Goal: Information Seeking & Learning: Learn about a topic

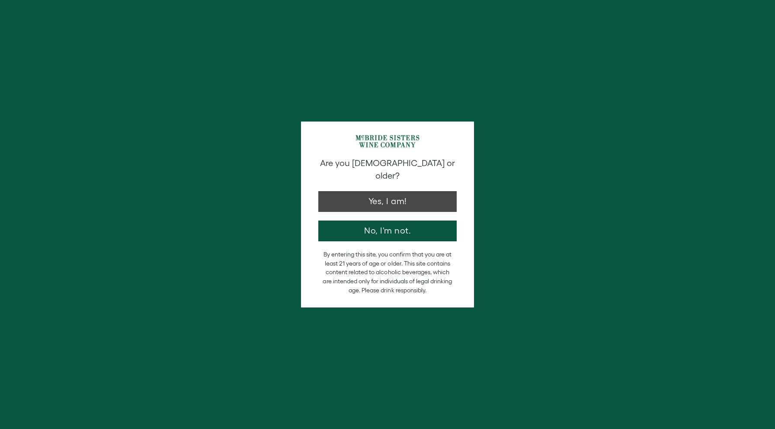
click at [387, 191] on button "Yes, I am!" at bounding box center [387, 201] width 138 height 21
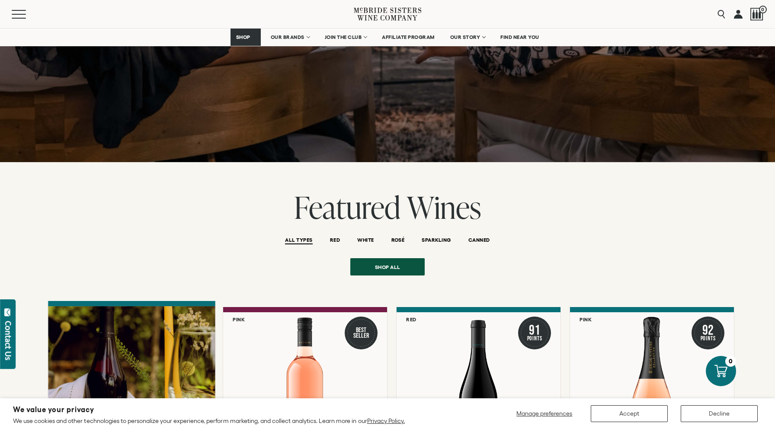
scroll to position [920, 0]
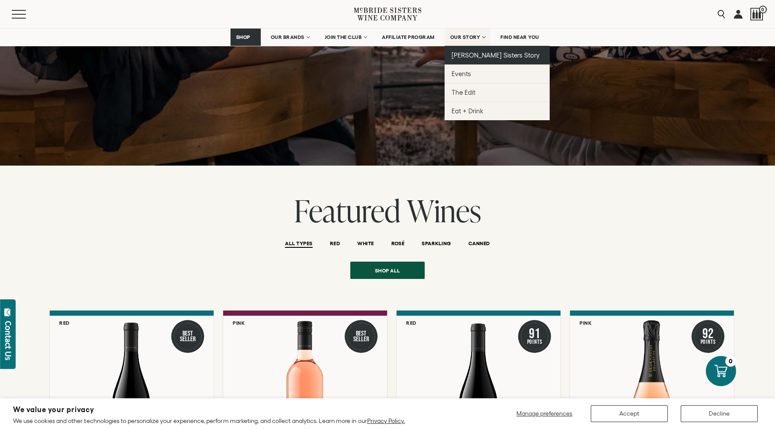
click at [480, 53] on span "[PERSON_NAME] Sisters Story" at bounding box center [495, 54] width 89 height 7
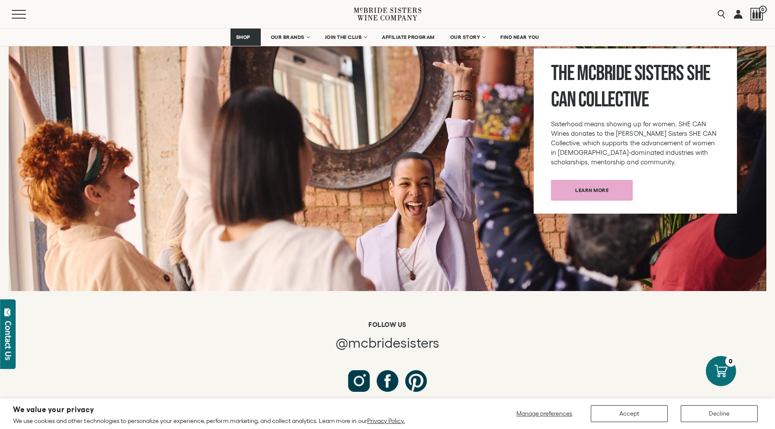
scroll to position [3273, 0]
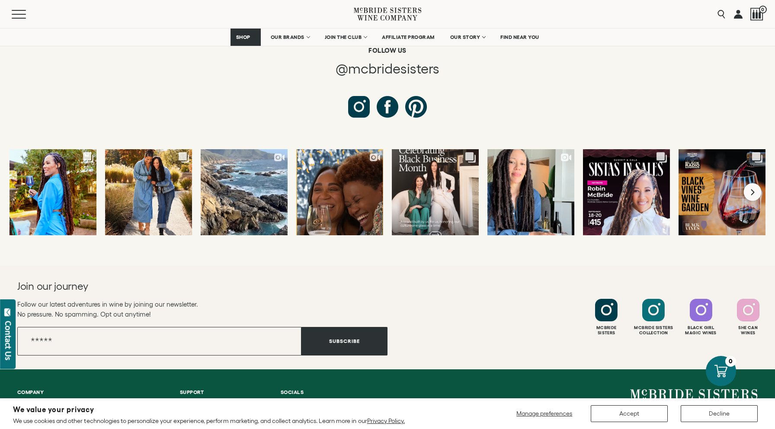
click at [750, 188] on icon "Next slide" at bounding box center [752, 191] width 5 height 7
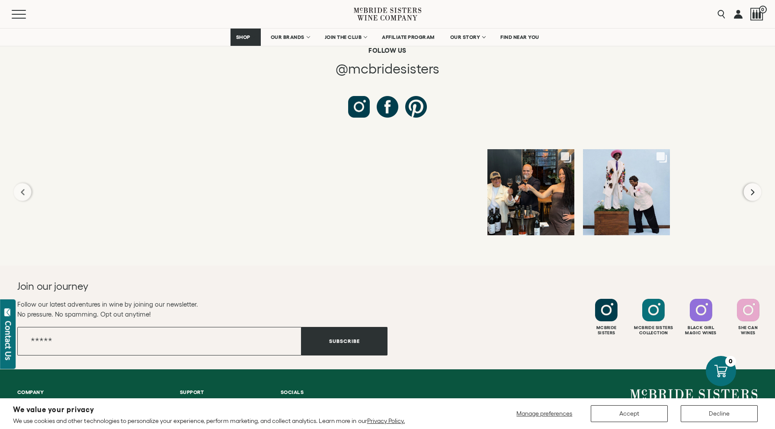
click at [750, 188] on icon "Next slide" at bounding box center [752, 191] width 5 height 7
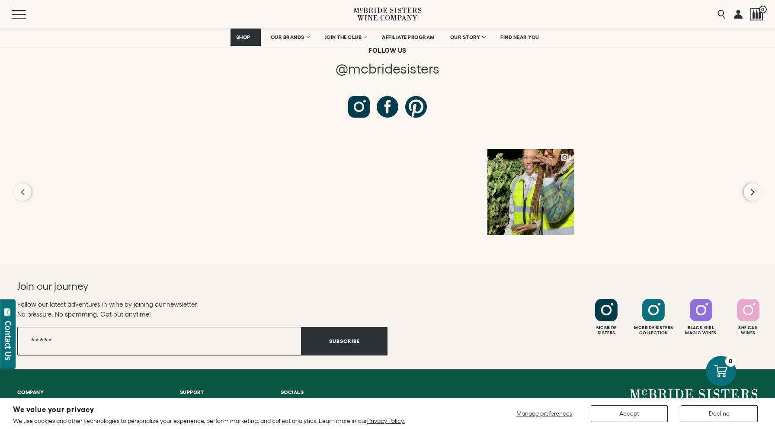
click at [750, 188] on icon "Next slide" at bounding box center [752, 191] width 5 height 7
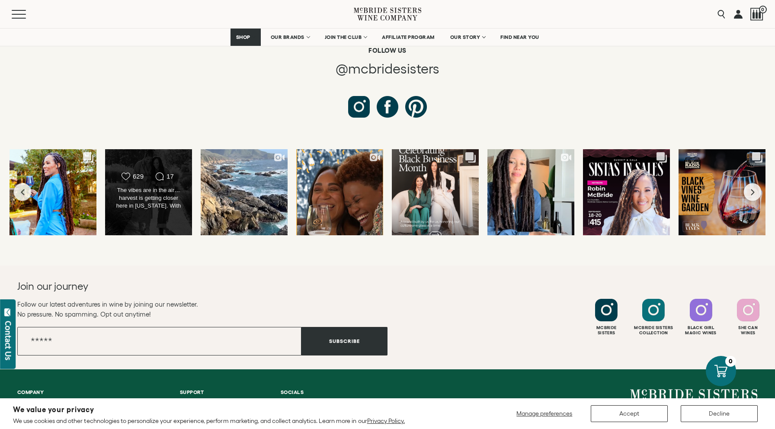
click at [109, 149] on div "Likes Count 629 Comments Count 17 The vibes are in the air… harvest is getting …" at bounding box center [149, 192] width 88 height 87
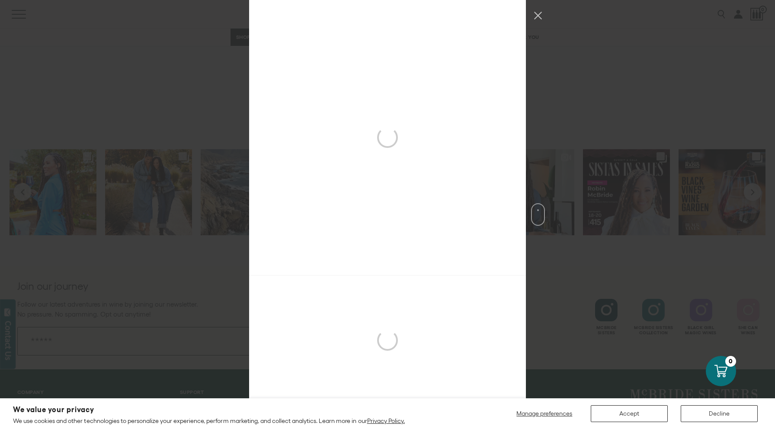
scroll to position [275, 0]
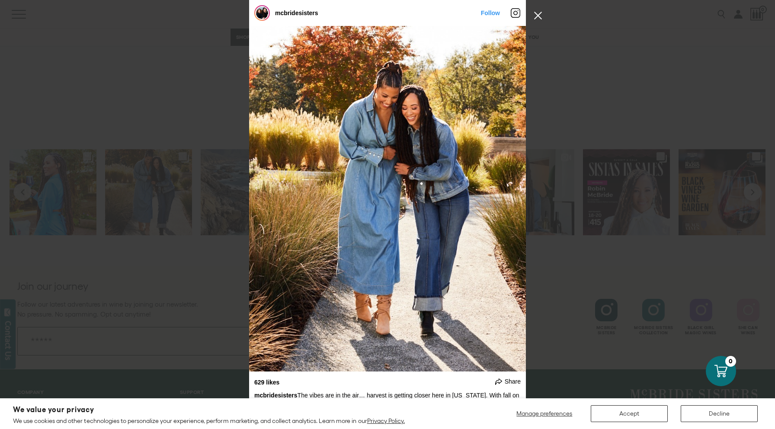
click at [539, 15] on button "Close Instagram Feed Popup" at bounding box center [538, 16] width 14 height 14
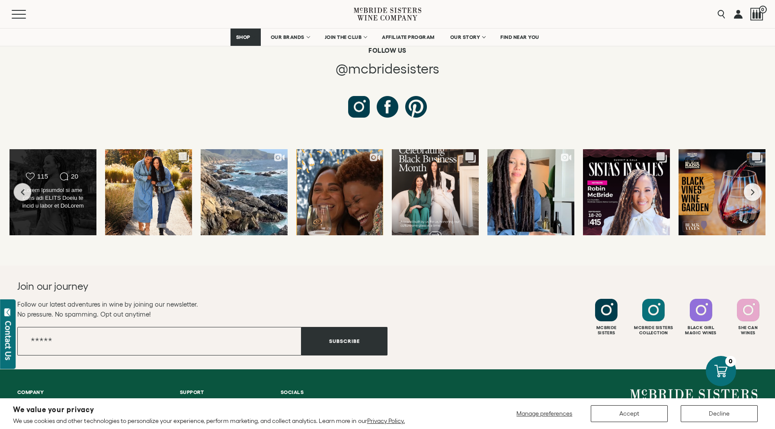
click at [45, 149] on div "Likes Count 115 Comments Count 20" at bounding box center [53, 192] width 88 height 87
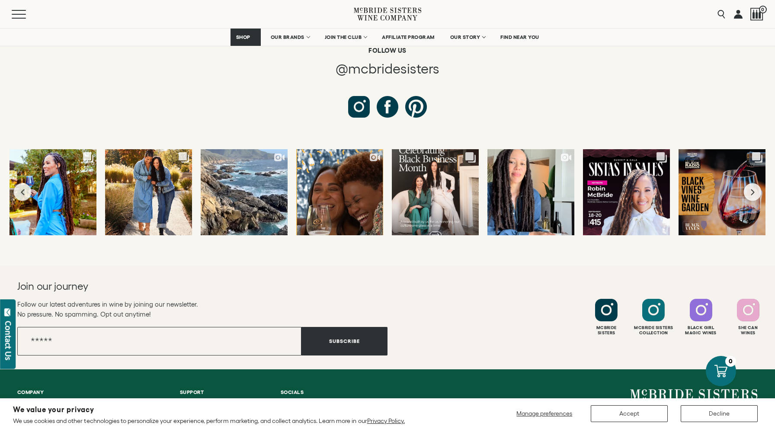
scroll to position [0, 0]
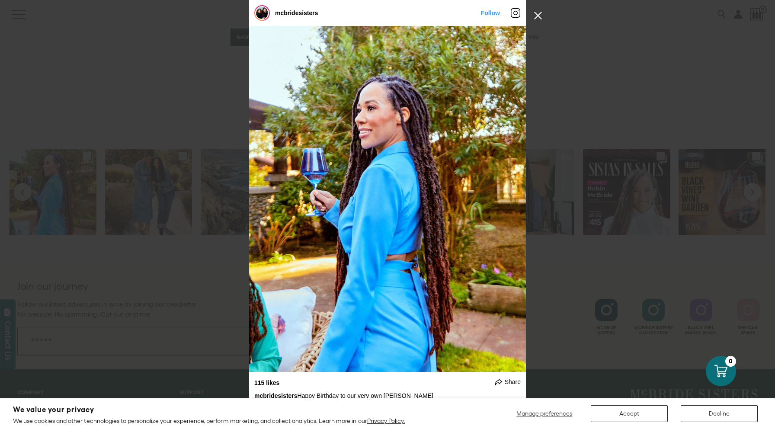
click at [541, 15] on button "Close Instagram Feed Popup" at bounding box center [538, 16] width 14 height 14
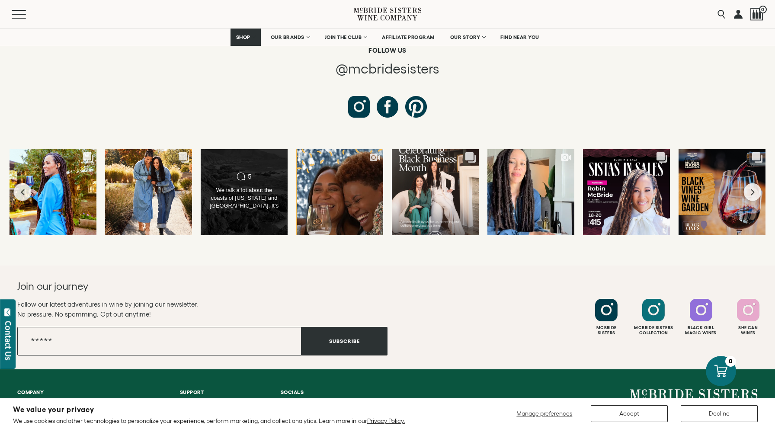
click at [220, 172] on div "Comments Count 5" at bounding box center [244, 177] width 70 height 10
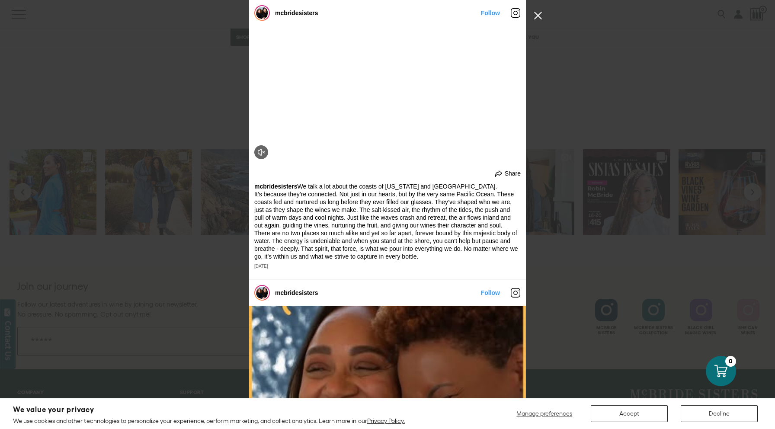
click at [537, 15] on button "Close Instagram Feed Popup" at bounding box center [538, 16] width 14 height 14
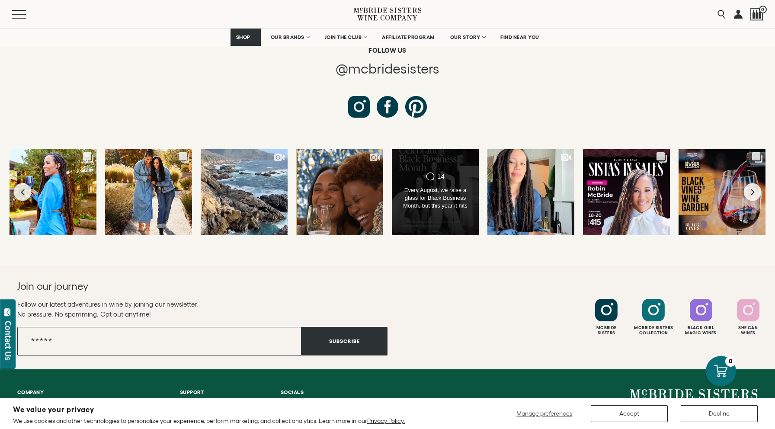
click at [430, 149] on div "Comments Count 14 Every August, we raise a glass for Black Business Month, but …" at bounding box center [435, 192] width 88 height 87
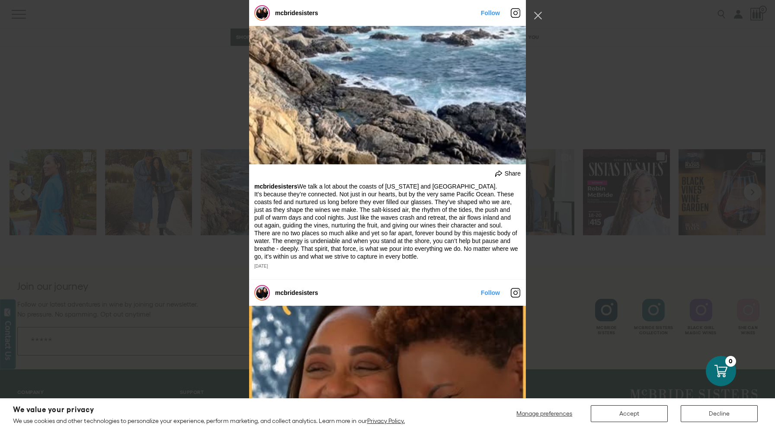
scroll to position [2247, 0]
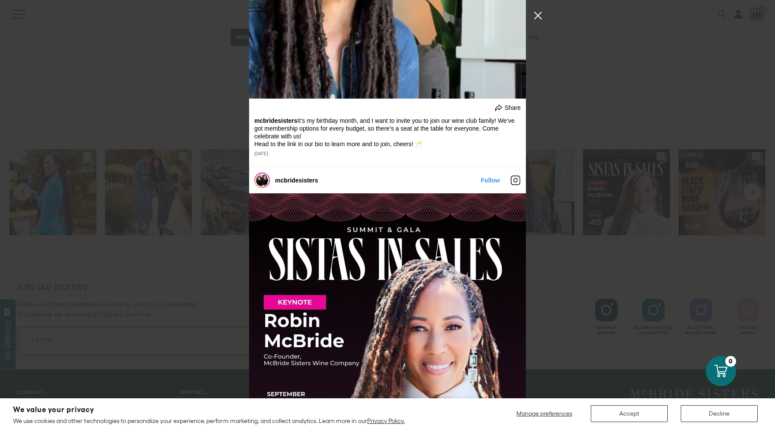
click at [536, 14] on button "Close Instagram Feed Popup" at bounding box center [538, 16] width 14 height 14
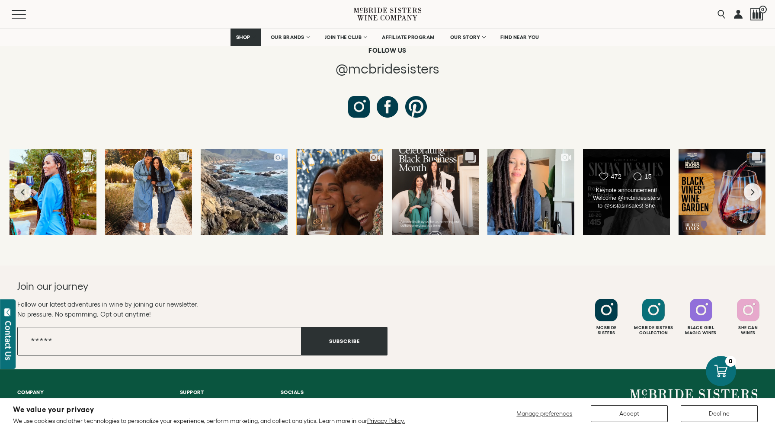
click at [620, 149] on div "Likes Count 472 Comments Count 15" at bounding box center [626, 192] width 88 height 87
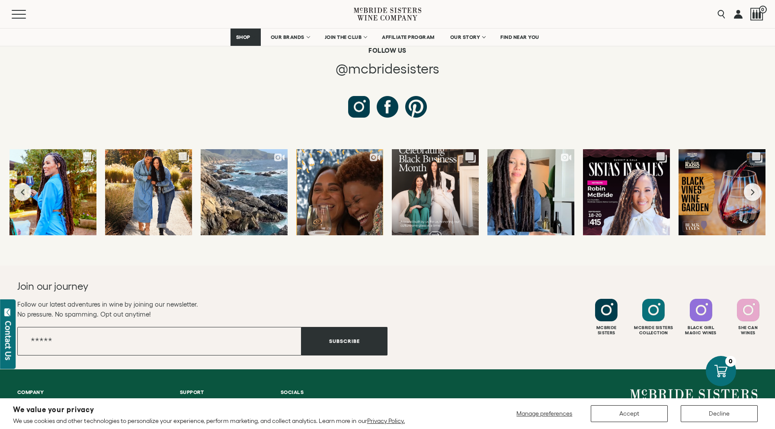
scroll to position [3351, 0]
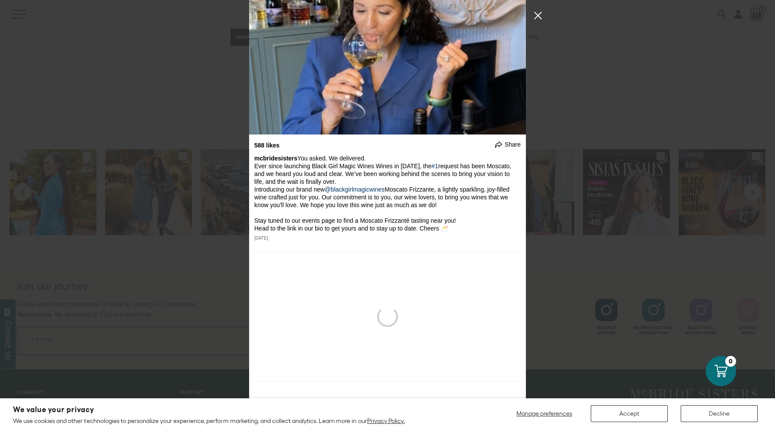
click at [534, 20] on button "Close Instagram Feed Popup" at bounding box center [538, 16] width 14 height 14
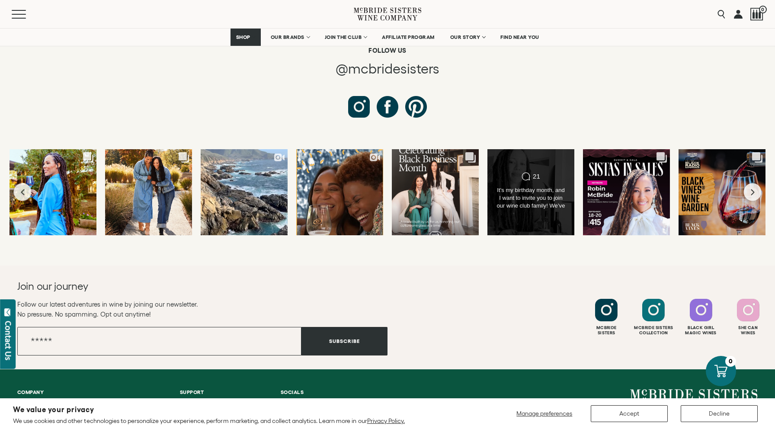
click at [505, 149] on div "Comments Count 21 It’s my birthday month, and I want to invite you to join our …" at bounding box center [531, 192] width 88 height 87
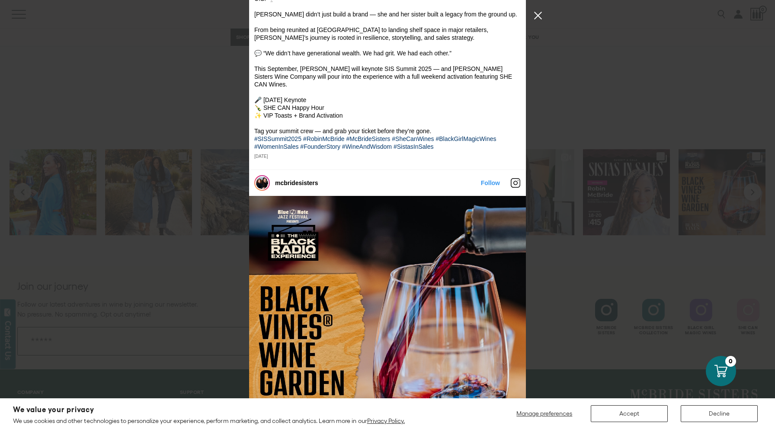
click at [539, 14] on button "Close Instagram Feed Popup" at bounding box center [538, 16] width 14 height 14
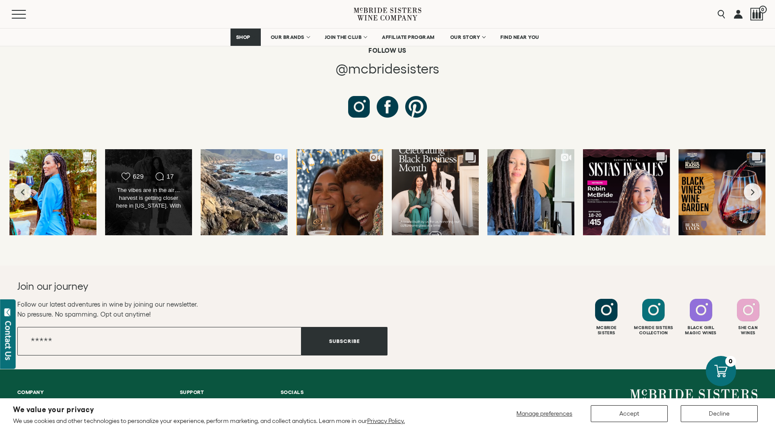
click at [159, 149] on div "Likes Count 629 Comments Count 17 The vibes are in the air… harvest is getting …" at bounding box center [149, 192] width 88 height 87
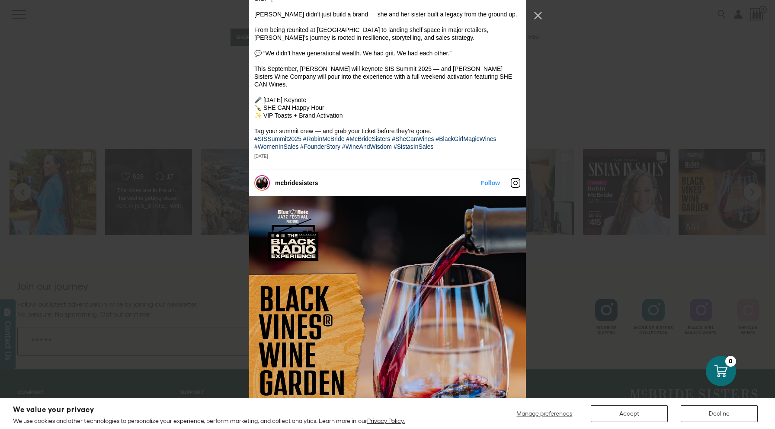
scroll to position [621, 0]
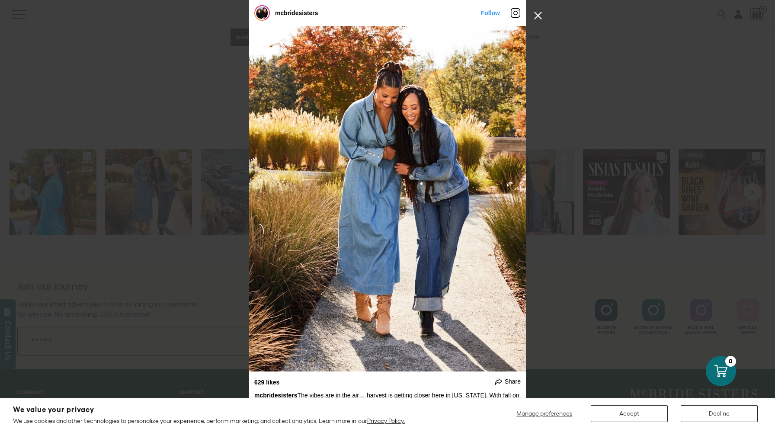
click at [540, 12] on button "Close Instagram Feed Popup" at bounding box center [538, 16] width 14 height 14
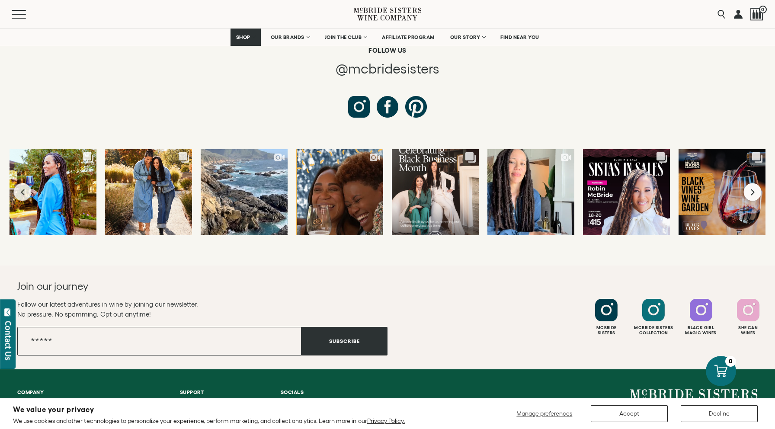
click at [756, 183] on button "Next slide" at bounding box center [752, 192] width 18 height 18
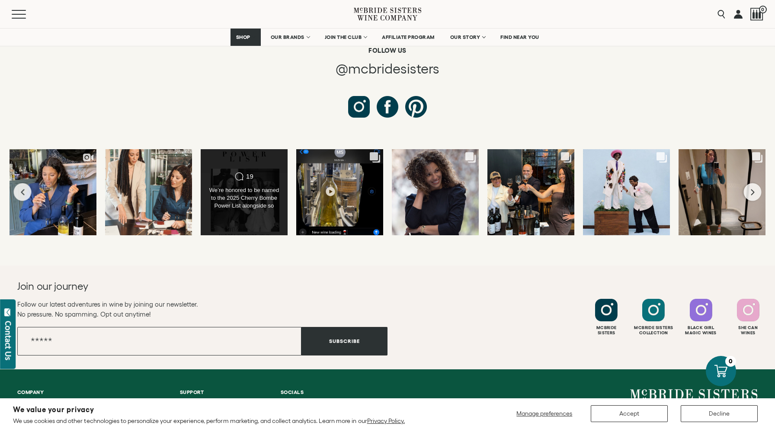
click at [237, 186] on div "We’re honored to be named to the 2025 Cherry Bombe Power List alongside so many…" at bounding box center [244, 198] width 70 height 24
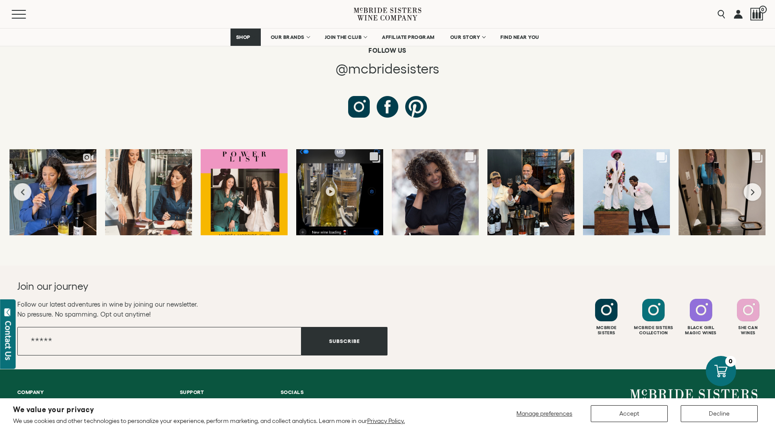
scroll to position [5016, 0]
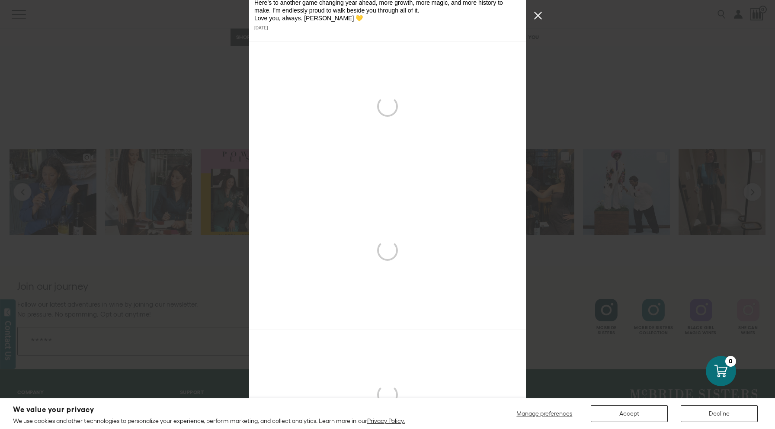
click at [539, 12] on button "Close Instagram Feed Popup" at bounding box center [538, 16] width 14 height 14
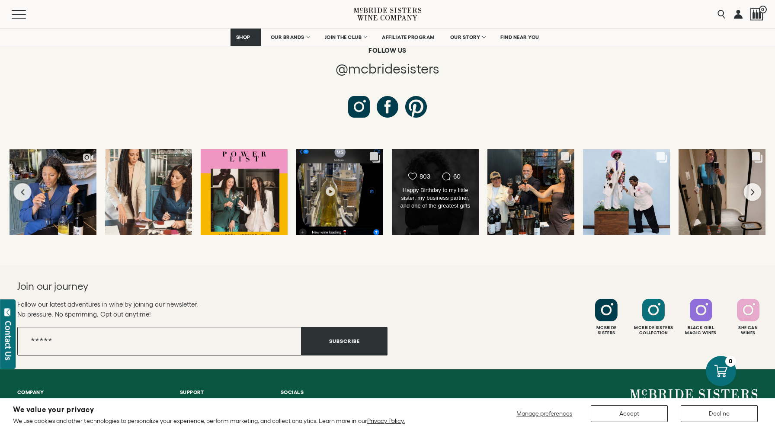
click at [424, 172] on div "Likes Count 803 Comments Count 60" at bounding box center [435, 192] width 70 height 41
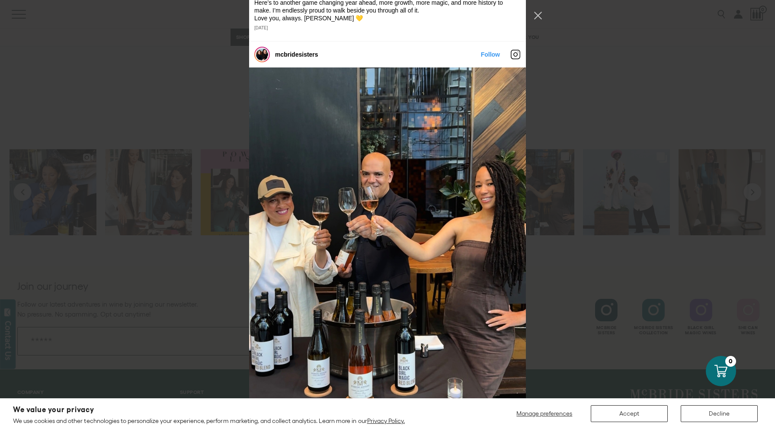
scroll to position [5852, 0]
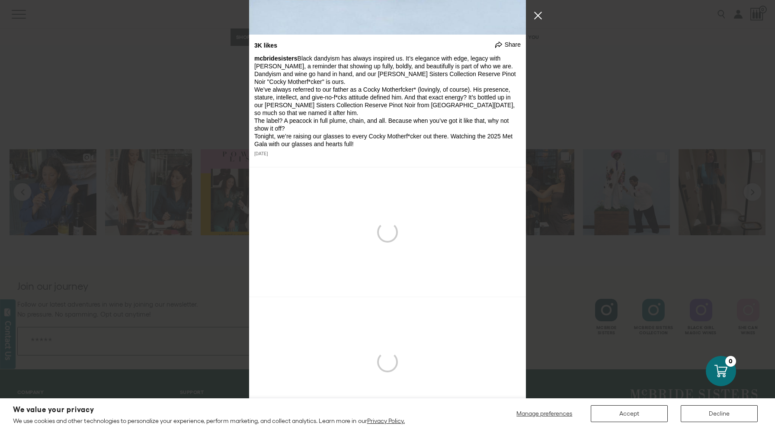
click at [537, 15] on button "Close Instagram Feed Popup" at bounding box center [538, 16] width 14 height 14
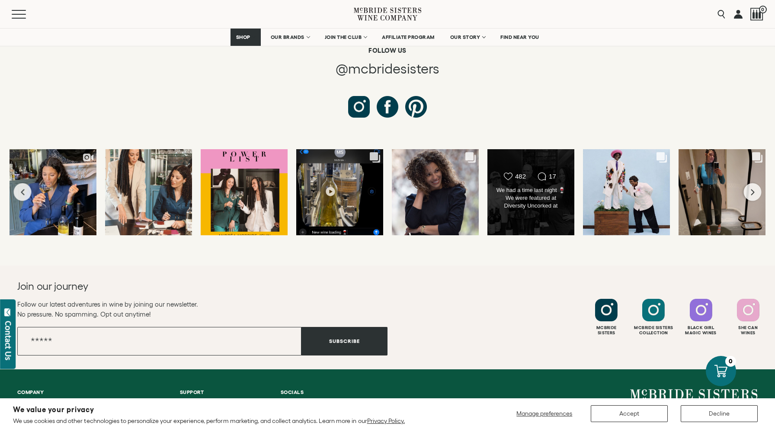
click at [532, 149] on div "Likes Count 482 Comments Count 17 We had a time last night 🍷We were featured at…" at bounding box center [531, 192] width 88 height 87
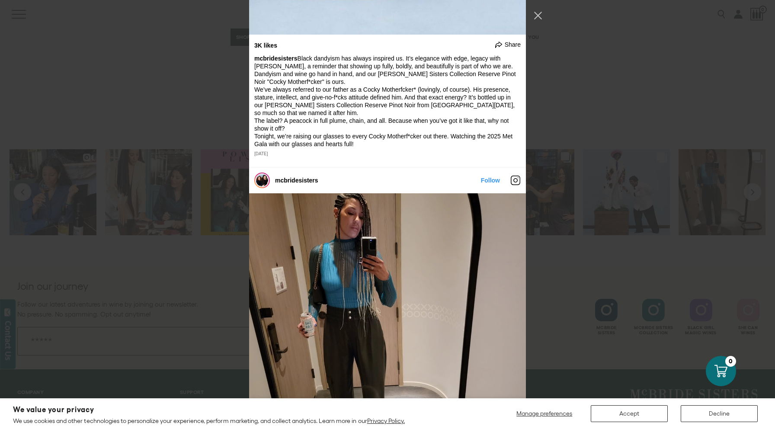
scroll to position [6341, 0]
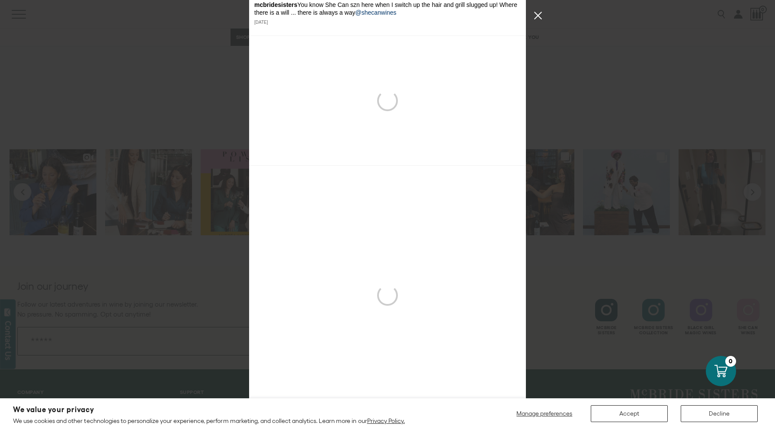
click at [538, 12] on button "Close Instagram Feed Popup" at bounding box center [538, 16] width 14 height 14
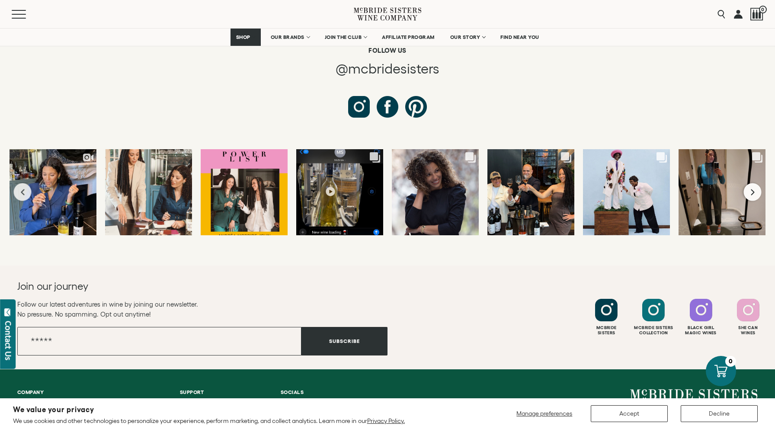
click at [753, 188] on icon "Next slide" at bounding box center [752, 191] width 5 height 7
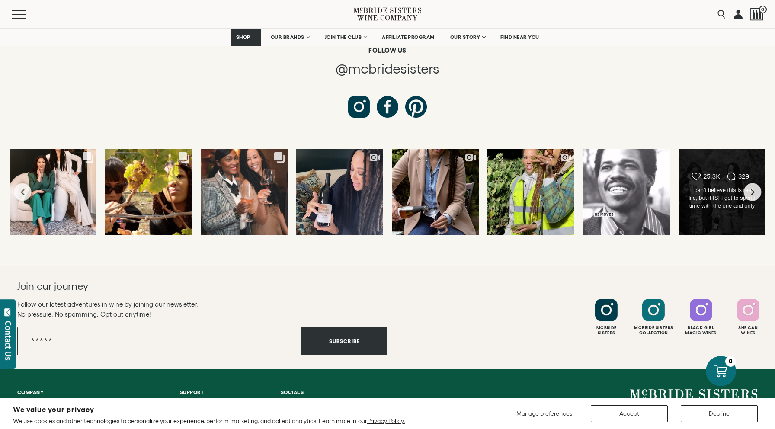
click at [708, 149] on div "Likes Count 25.3K Comments Count 329" at bounding box center [722, 192] width 88 height 87
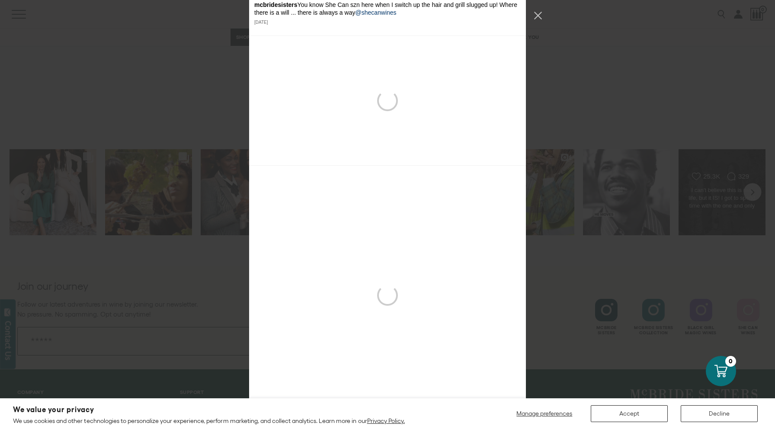
scroll to position [8705, 0]
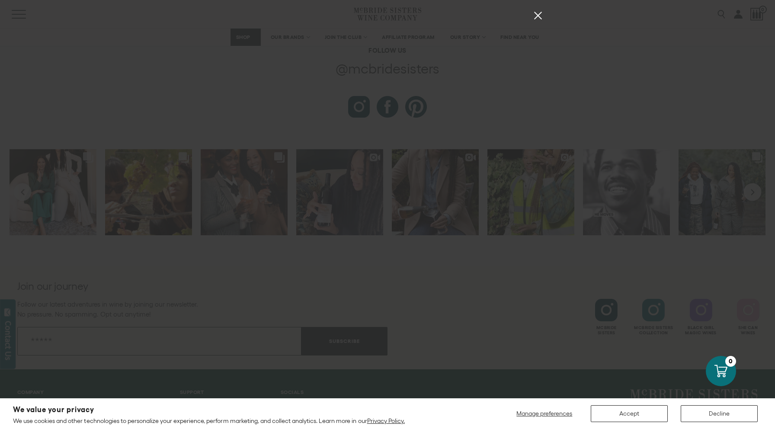
click at [537, 15] on button "Close Instagram Feed Popup" at bounding box center [538, 16] width 14 height 14
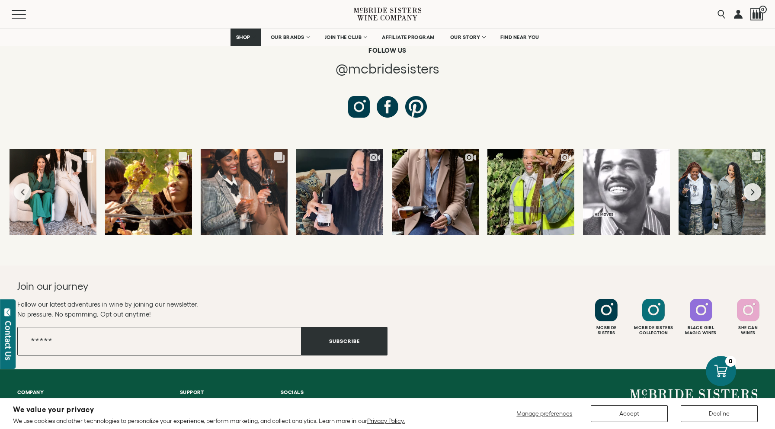
scroll to position [7692, 0]
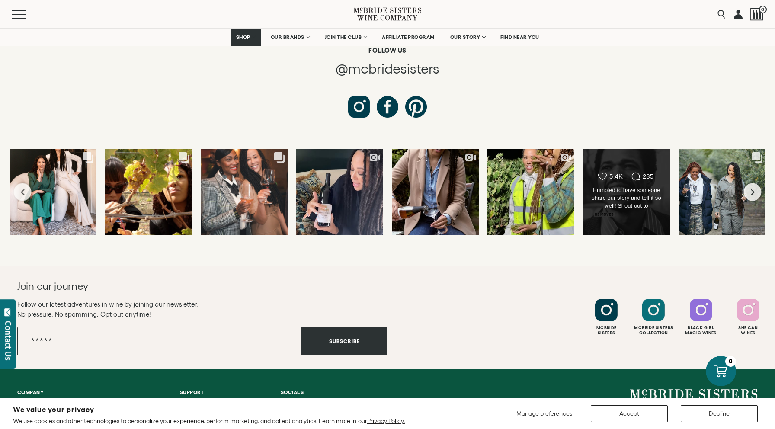
click at [612, 172] on div "Likes Count 5.4K Comments Count 235" at bounding box center [626, 177] width 70 height 10
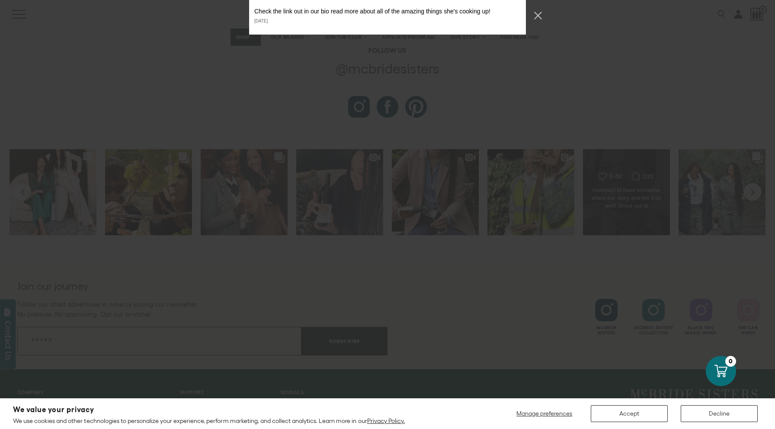
scroll to position [8576, 0]
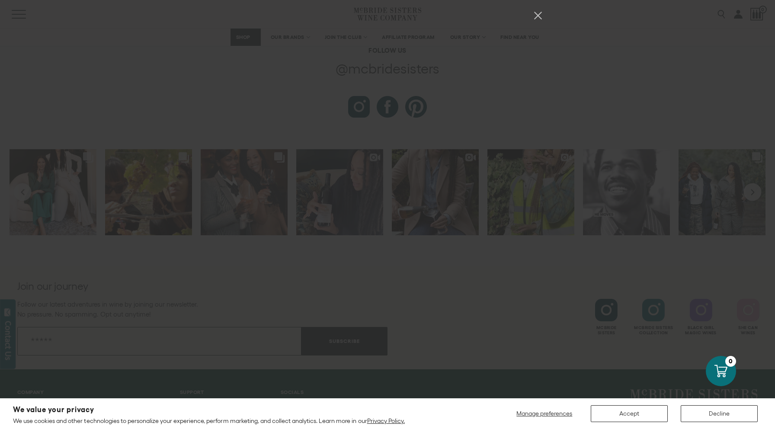
click at [603, 102] on div "mcbridesisters Follow" at bounding box center [387, 214] width 775 height 429
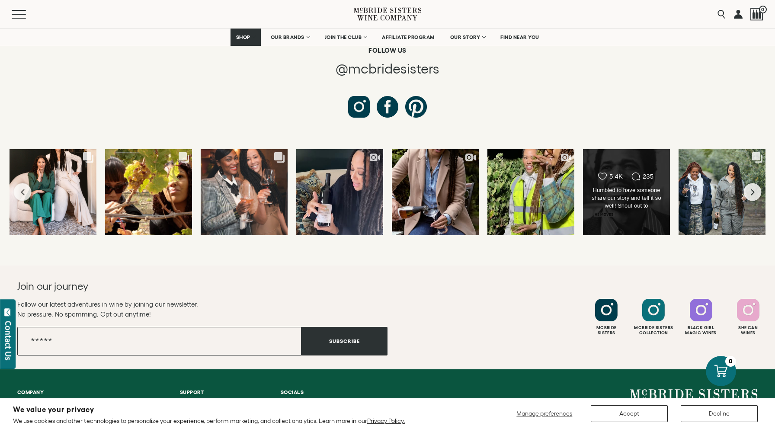
click at [614, 149] on div "Likes Count 5.4K Comments Count 235 Humbled to have someone share our story and…" at bounding box center [626, 192] width 88 height 87
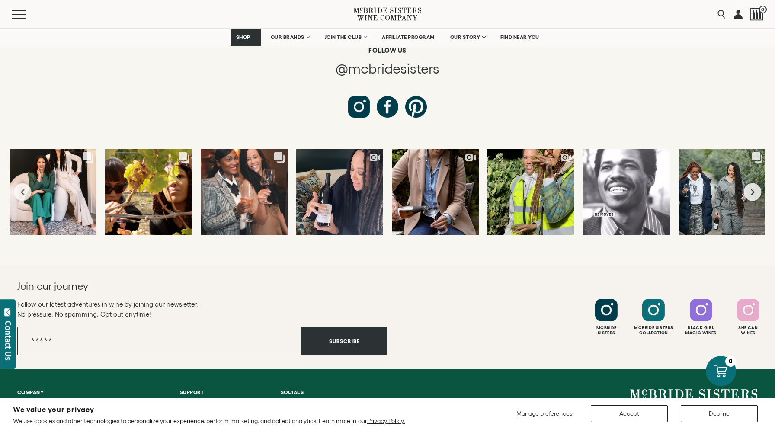
scroll to position [8576, 0]
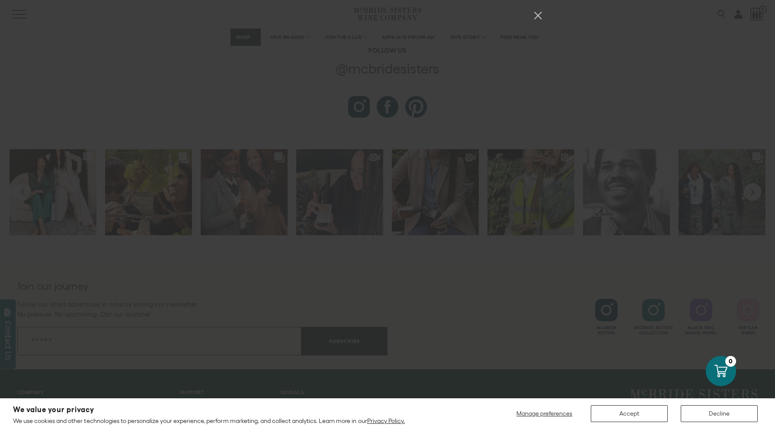
click at [622, 82] on div "mcbridesisters Follow" at bounding box center [387, 214] width 775 height 429
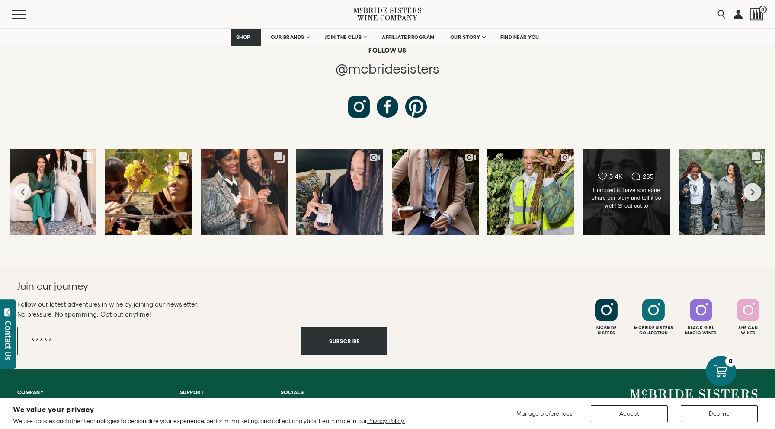
click at [608, 149] on div "Likes Count 5.4K Comments Count 235 Humbled to have someone share our story and…" at bounding box center [626, 192] width 88 height 87
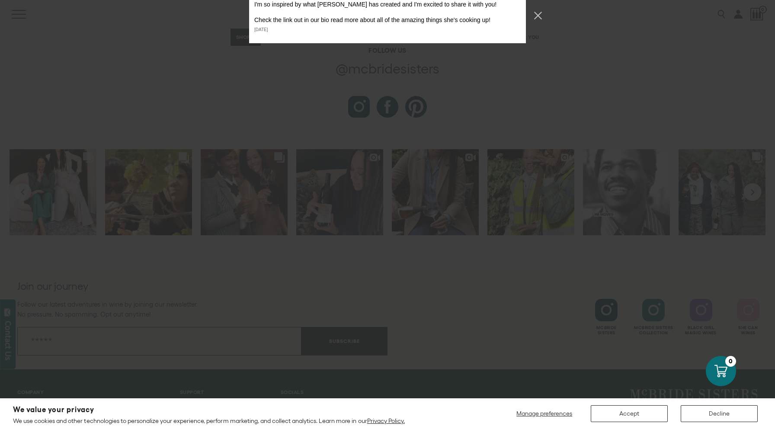
scroll to position [8576, 0]
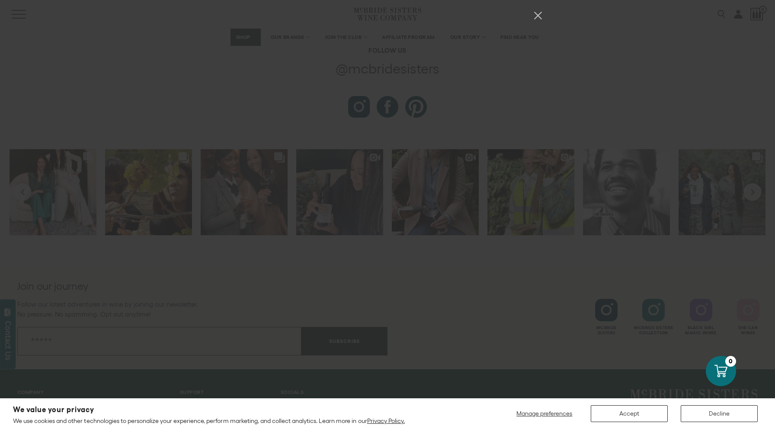
click at [536, 15] on button "Close Instagram Feed Popup" at bounding box center [538, 16] width 14 height 14
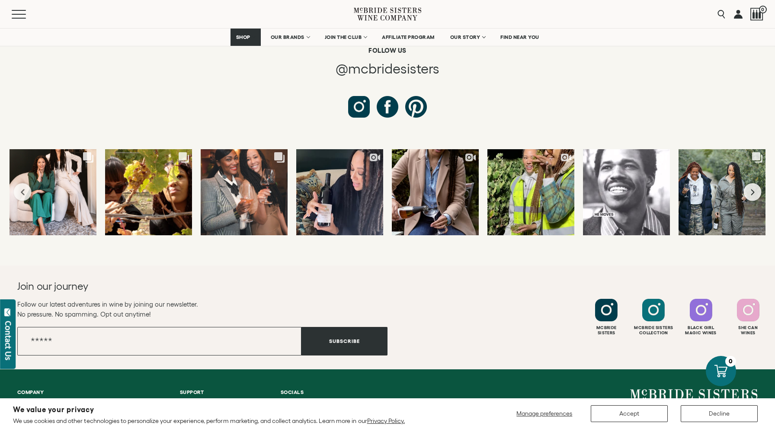
scroll to position [7773, 0]
click at [757, 183] on button "Next slide" at bounding box center [752, 192] width 18 height 18
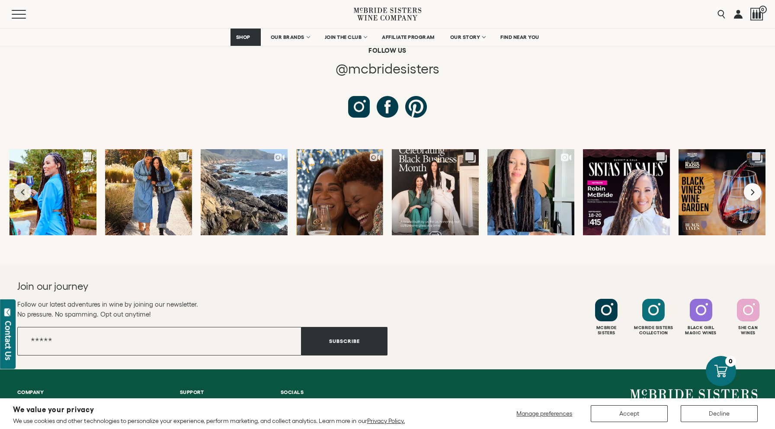
click at [757, 183] on button "Next slide" at bounding box center [752, 192] width 18 height 18
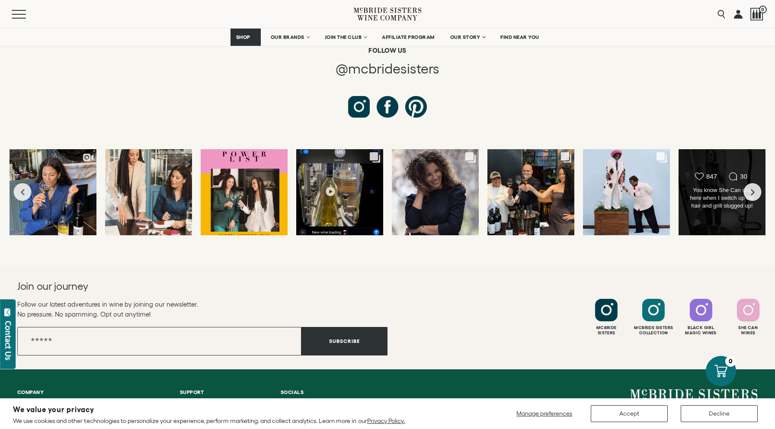
click at [724, 172] on div "Comments Count 30" at bounding box center [737, 176] width 30 height 9
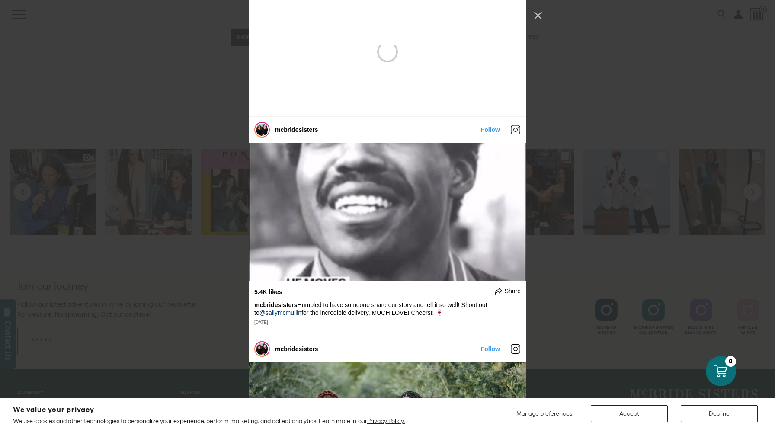
scroll to position [7310, 0]
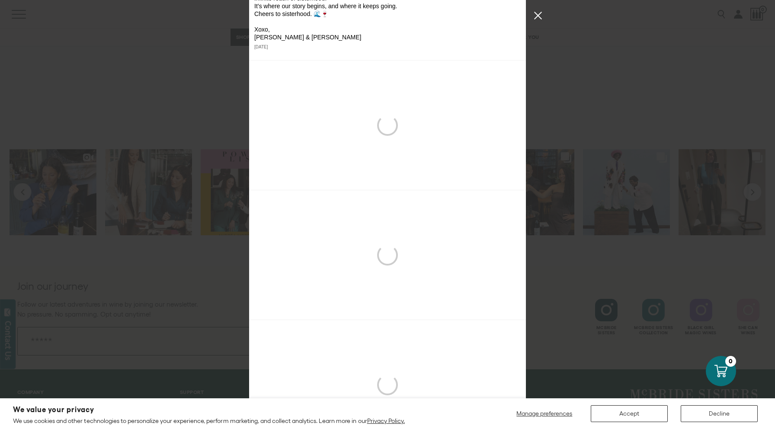
click at [537, 15] on button "Close Instagram Feed Popup" at bounding box center [538, 16] width 14 height 14
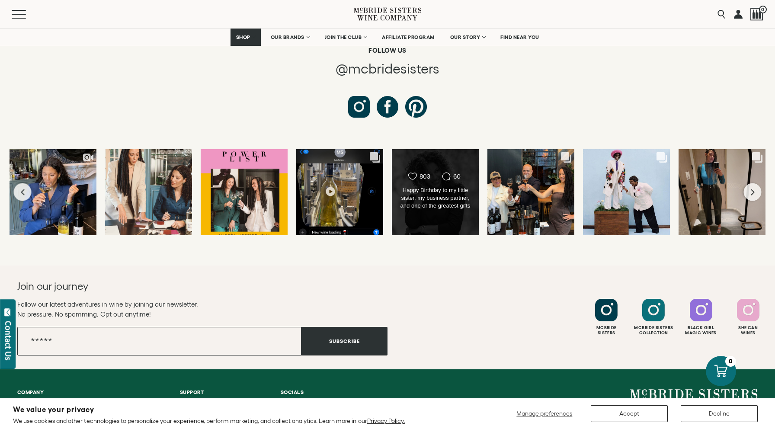
click at [410, 149] on div "Likes Count 803 Comments Count 60" at bounding box center [435, 192] width 88 height 87
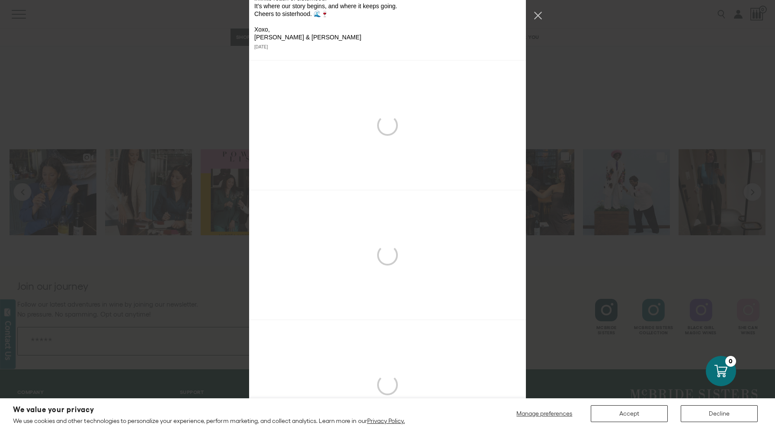
scroll to position [5852, 0]
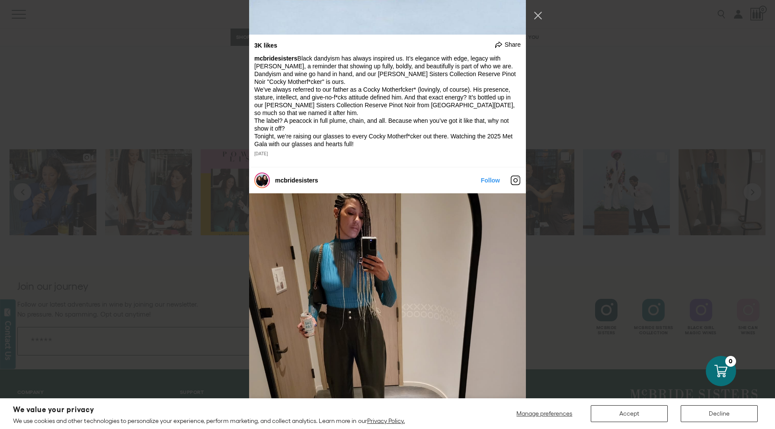
click at [714, 416] on button "Decline" at bounding box center [718, 413] width 77 height 17
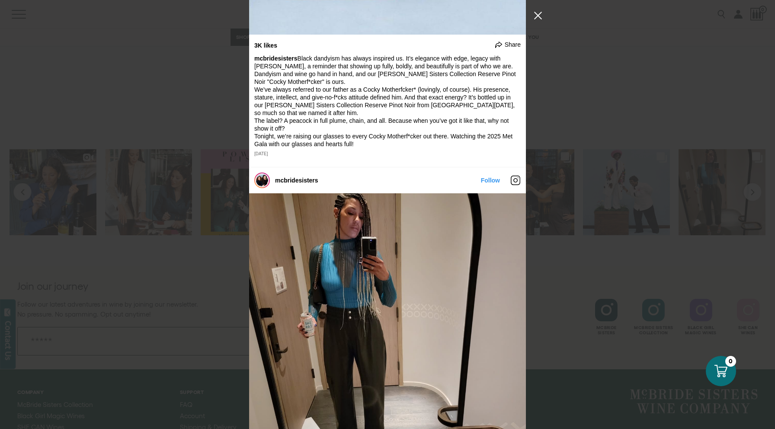
click at [541, 13] on button "Close Instagram Feed Popup" at bounding box center [538, 16] width 14 height 14
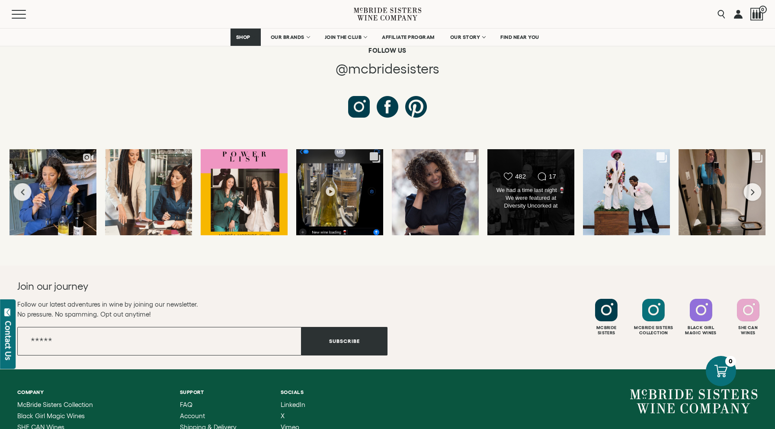
click at [529, 149] on div "Likes Count 482 Comments Count 17 We had a time last night 🍷We were featured at…" at bounding box center [531, 192] width 88 height 87
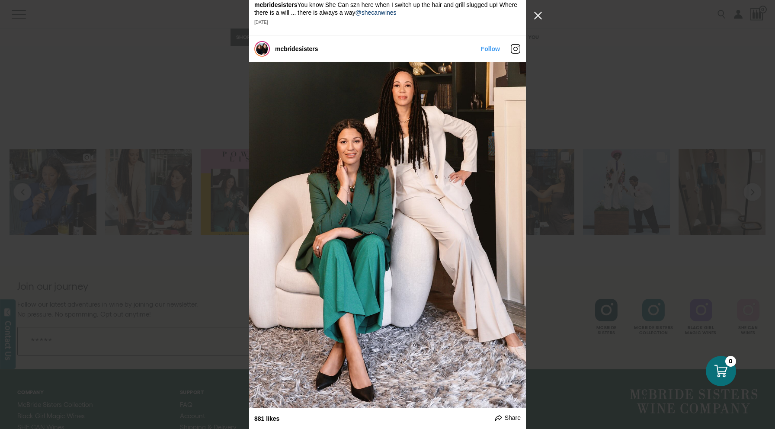
click at [537, 13] on button "Close Instagram Feed Popup" at bounding box center [538, 16] width 14 height 14
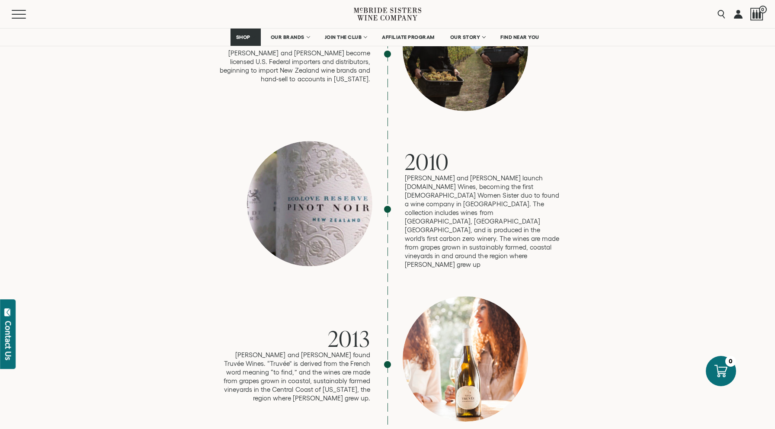
scroll to position [1096, 0]
